Goal: Task Accomplishment & Management: Manage account settings

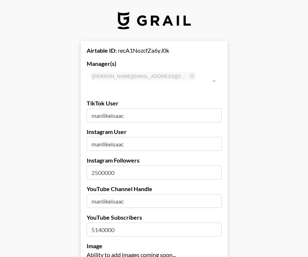
select select "USD"
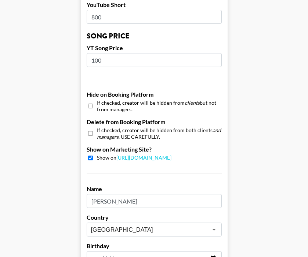
scroll to position [737, 0]
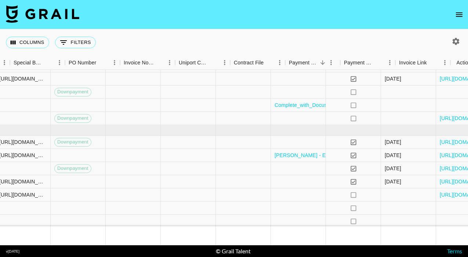
scroll to position [248, 750]
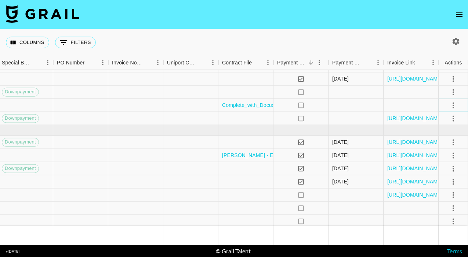
click at [453, 107] on icon "select merge strategy" at bounding box center [452, 105] width 1 height 6
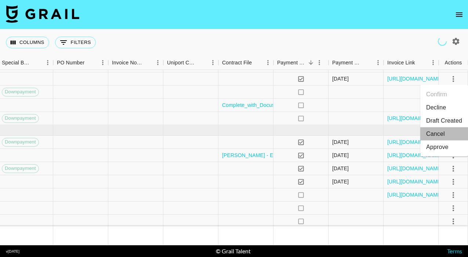
click at [443, 133] on li "Cancel" at bounding box center [444, 134] width 48 height 13
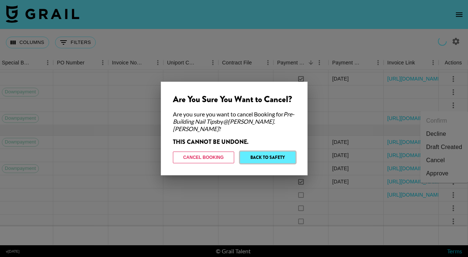
click at [270, 152] on button "Back to Safety" at bounding box center [267, 158] width 55 height 12
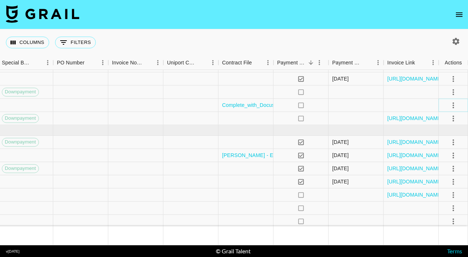
click at [450, 102] on icon "select merge strategy" at bounding box center [452, 105] width 9 height 9
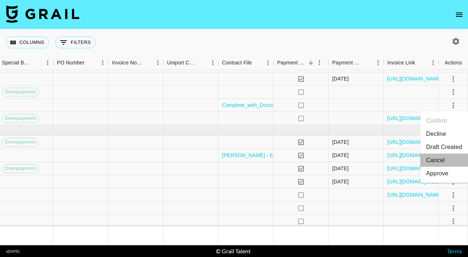
click at [440, 160] on li "Cancel" at bounding box center [444, 160] width 48 height 13
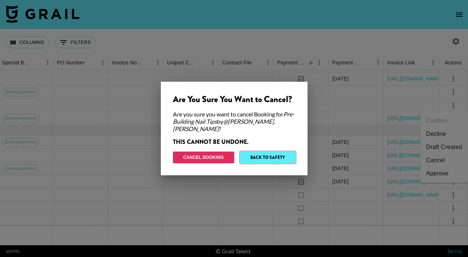
drag, startPoint x: 274, startPoint y: 154, endPoint x: 188, endPoint y: 149, distance: 86.0
click at [188, 152] on div "Cancel Booking Back to Safety" at bounding box center [234, 158] width 122 height 12
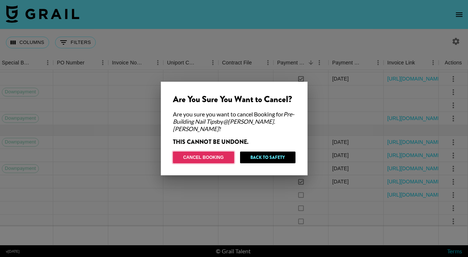
click at [191, 155] on button "Cancel Booking" at bounding box center [203, 158] width 61 height 12
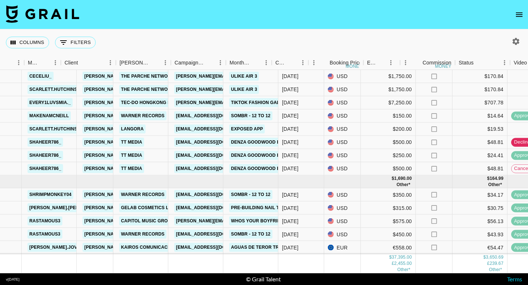
scroll to position [525, 183]
